Goal: Information Seeking & Learning: Get advice/opinions

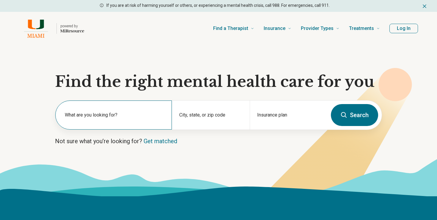
click at [133, 119] on label "What are you looking for?" at bounding box center [115, 115] width 100 height 7
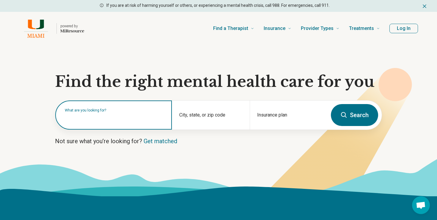
click at [116, 118] on input "text" at bounding box center [115, 118] width 100 height 7
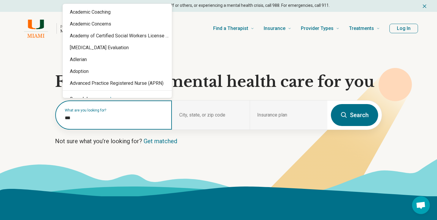
type input "****"
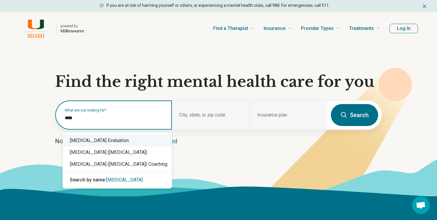
click at [116, 142] on div "[MEDICAL_DATA] Evaluation" at bounding box center [117, 141] width 109 height 12
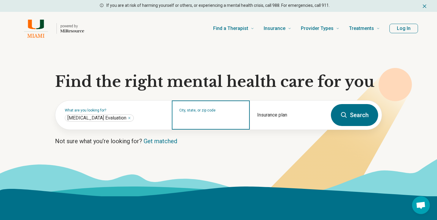
click at [226, 116] on input "City, state, or zip code" at bounding box center [210, 119] width 63 height 7
type input "*"
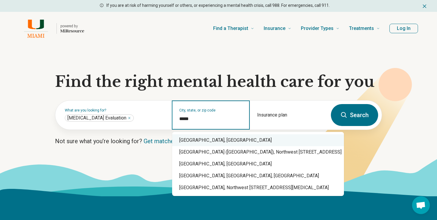
click at [199, 139] on div "[GEOGRAPHIC_DATA], [GEOGRAPHIC_DATA]" at bounding box center [258, 141] width 172 height 12
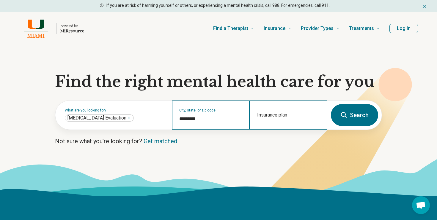
type input "*********"
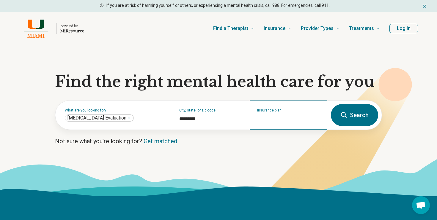
click at [281, 119] on input "Insurance plan" at bounding box center [288, 119] width 63 height 7
type input "******"
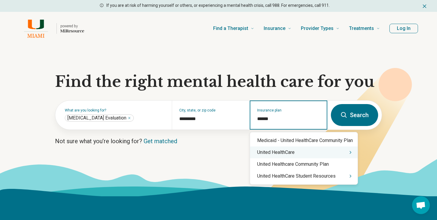
click at [302, 154] on div "United HealthCare" at bounding box center [304, 153] width 108 height 12
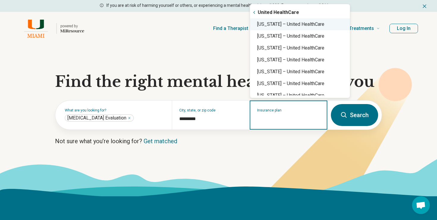
click at [298, 27] on div "[US_STATE] – United HealthCare" at bounding box center [300, 24] width 100 height 12
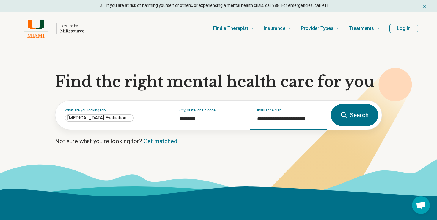
type input "**********"
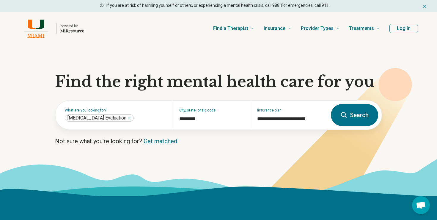
click at [359, 114] on button "Search" at bounding box center [354, 115] width 47 height 22
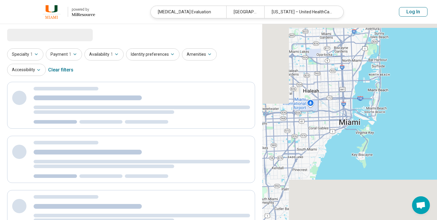
select select "***"
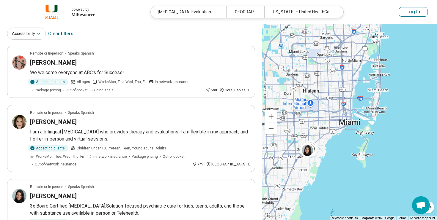
scroll to position [12, 0]
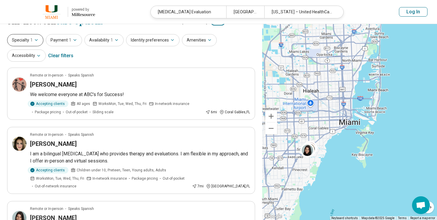
click at [34, 42] on icon "button" at bounding box center [36, 40] width 5 height 5
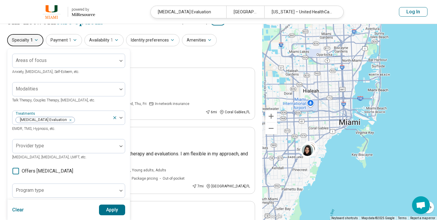
click at [32, 40] on button "Specialty 1" at bounding box center [25, 40] width 36 height 12
click at [156, 57] on div "Specialty 1 Areas of focus Anxiety, [MEDICAL_DATA], Self-Esteem, etc. Modalitie…" at bounding box center [131, 48] width 248 height 29
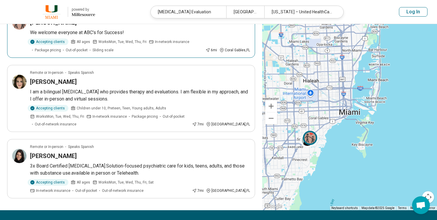
scroll to position [79, 0]
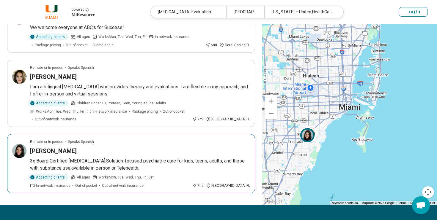
click at [147, 165] on p "3x Board Certified [MEDICAL_DATA].Solution-focused psychiatric care for kids, t…" at bounding box center [140, 165] width 220 height 14
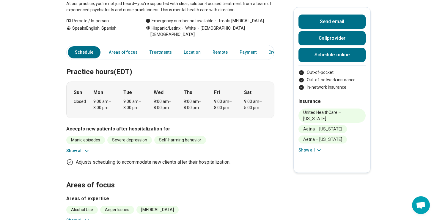
scroll to position [186, 0]
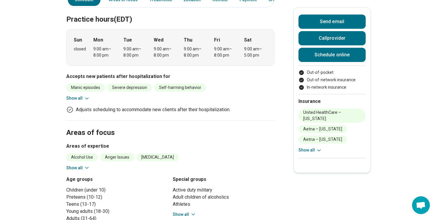
click at [87, 96] on icon at bounding box center [87, 99] width 6 height 6
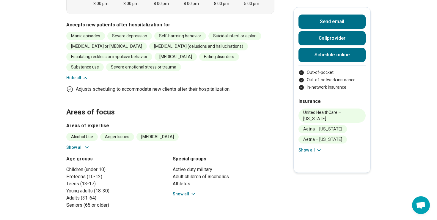
scroll to position [244, 0]
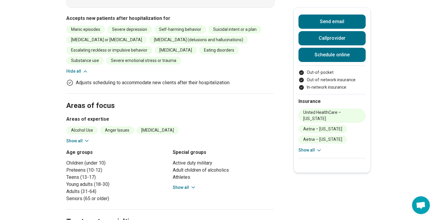
click at [84, 138] on icon at bounding box center [87, 141] width 6 height 6
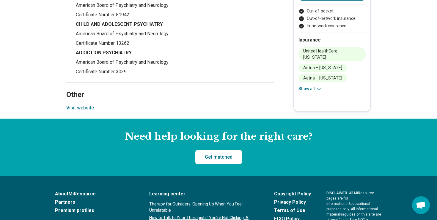
scroll to position [1059, 0]
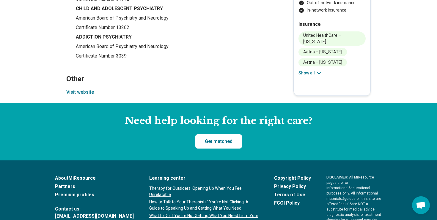
click at [77, 89] on button "Visit website" at bounding box center [80, 92] width 28 height 7
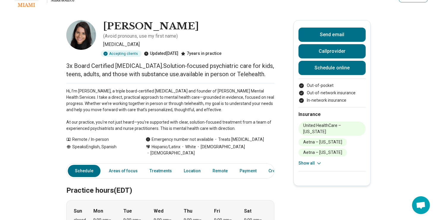
scroll to position [0, 0]
